Goal: Task Accomplishment & Management: Use online tool/utility

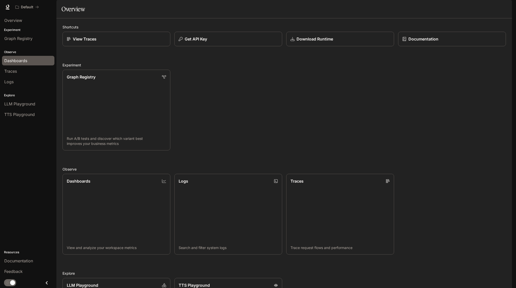
click at [22, 62] on span "Dashboards" at bounding box center [15, 61] width 23 height 6
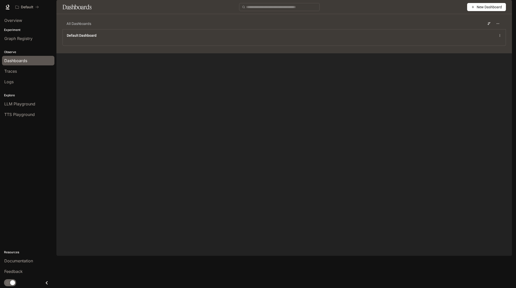
click at [342, 53] on div "All Dashboards Default Dashboard" at bounding box center [283, 35] width 455 height 35
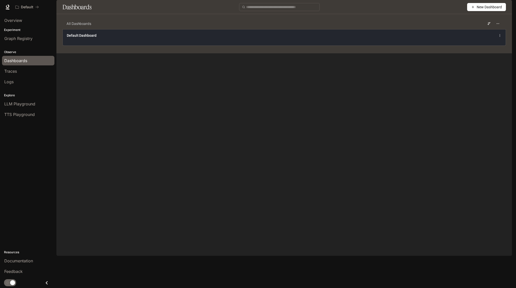
click at [342, 46] on div "Default Dashboard" at bounding box center [284, 37] width 443 height 16
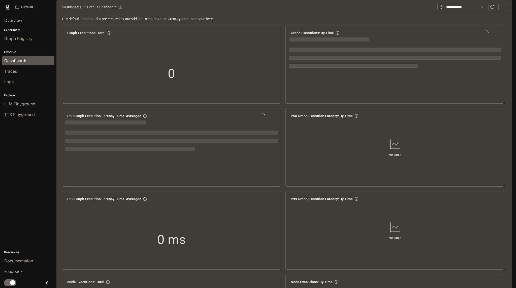
click at [30, 61] on div "Dashboards" at bounding box center [28, 61] width 48 height 6
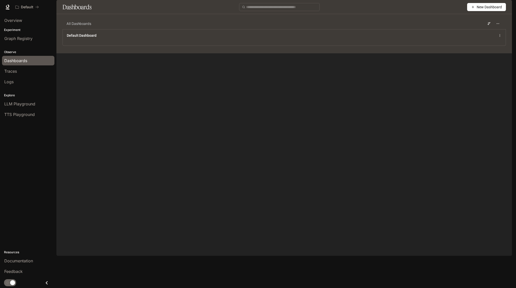
click at [484, 10] on span "New Dashboard" at bounding box center [488, 7] width 25 height 6
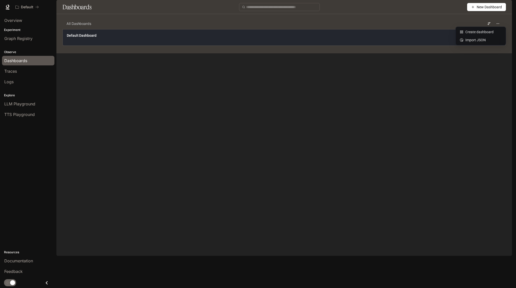
click at [403, 39] on div "Default Dashboard" at bounding box center [284, 35] width 435 height 6
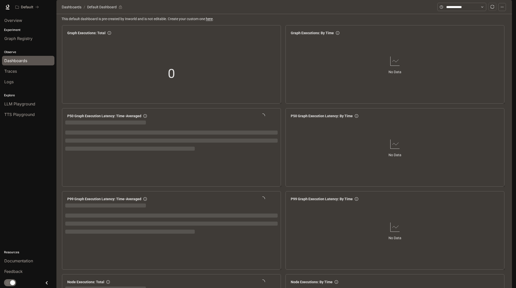
scroll to position [532, 0]
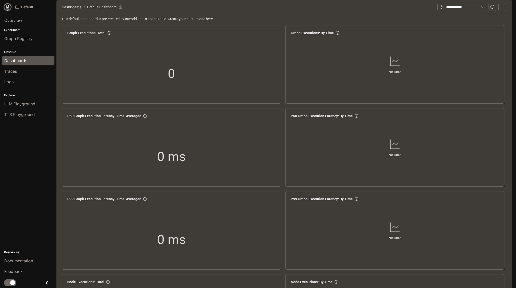
click at [9, 7] on icon at bounding box center [7, 7] width 5 height 5
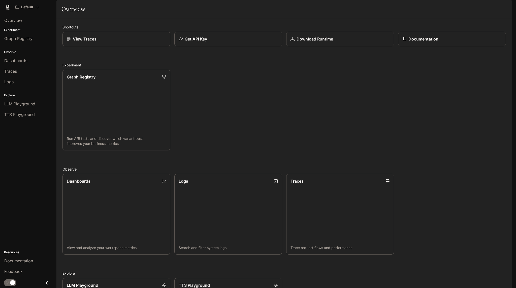
click at [327, 112] on div "Graph Registry Run A/B tests and discover which variant best improves your busi…" at bounding box center [281, 108] width 447 height 85
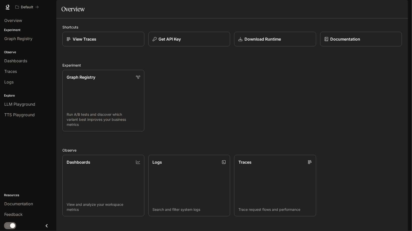
click at [336, 108] on div "Graph Registry Run A/B tests and discover which variant best improves your busi…" at bounding box center [230, 98] width 344 height 65
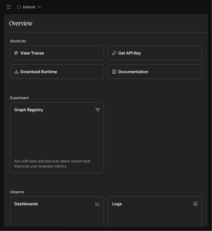
drag, startPoint x: 212, startPoint y: 71, endPoint x: 279, endPoint y: 78, distance: 67.7
click at [212, 78] on html "Skip to main content Default Documentation Documentation Portal Overview Experi…" at bounding box center [106, 115] width 212 height 231
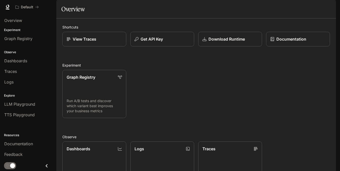
click at [171, 46] on button "Get API Key" at bounding box center [162, 39] width 64 height 15
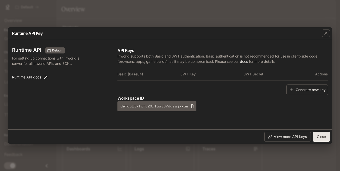
click at [301, 90] on button "Generate new key" at bounding box center [308, 89] width 42 height 11
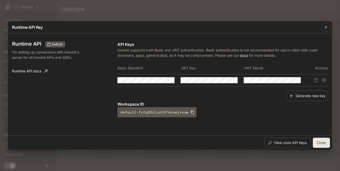
click at [0, 0] on button "button" at bounding box center [0, 0] width 0 height 0
click at [0, 0] on icon "Copy Key" at bounding box center [0, 0] width 0 height 0
click at [0, 0] on icon "button" at bounding box center [0, 0] width 0 height 0
click at [0, 0] on button "Copy Basic (Base64)" at bounding box center [0, 0] width 0 height 0
click at [0, 0] on button "button" at bounding box center [0, 0] width 0 height 0
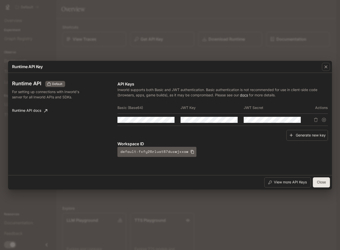
click at [240, 151] on div "Workspace ID default-fxfy26rluat87duswjxxaw" at bounding box center [223, 149] width 211 height 16
click at [0, 0] on button "Copy Basic (Base64)" at bounding box center [0, 0] width 0 height 0
click at [238, 122] on td at bounding box center [212, 120] width 63 height 12
click at [0, 0] on icon "button" at bounding box center [0, 0] width 0 height 0
click at [0, 0] on button "Copy Key" at bounding box center [0, 0] width 0 height 0
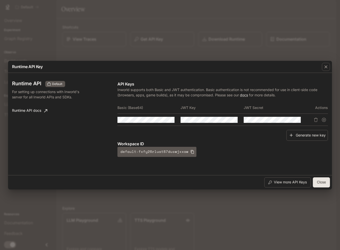
click at [0, 0] on icon "button" at bounding box center [0, 0] width 0 height 0
click at [0, 0] on icon "Copy Secret" at bounding box center [0, 0] width 0 height 0
click at [325, 119] on icon "Suspend API key" at bounding box center [324, 120] width 4 height 4
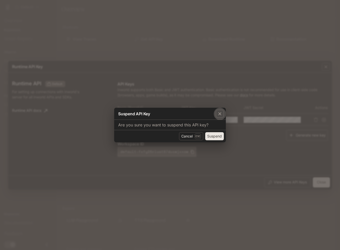
click at [222, 113] on icon "button" at bounding box center [220, 113] width 5 height 5
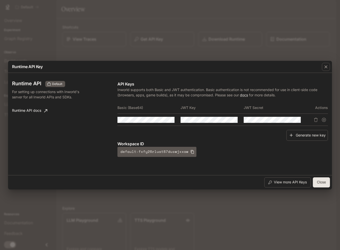
click at [191, 153] on icon "button" at bounding box center [192, 152] width 3 height 4
click at [319, 184] on button "Close" at bounding box center [321, 182] width 17 height 10
